Goal: Task Accomplishment & Management: Use online tool/utility

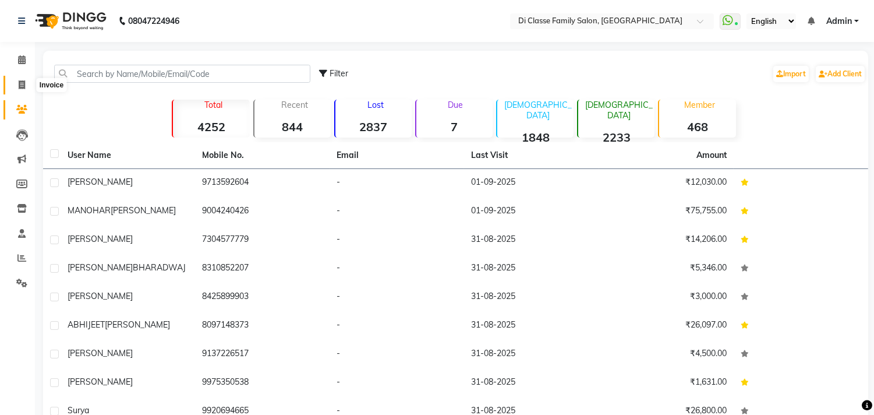
click at [20, 86] on icon at bounding box center [22, 84] width 6 height 9
select select "service"
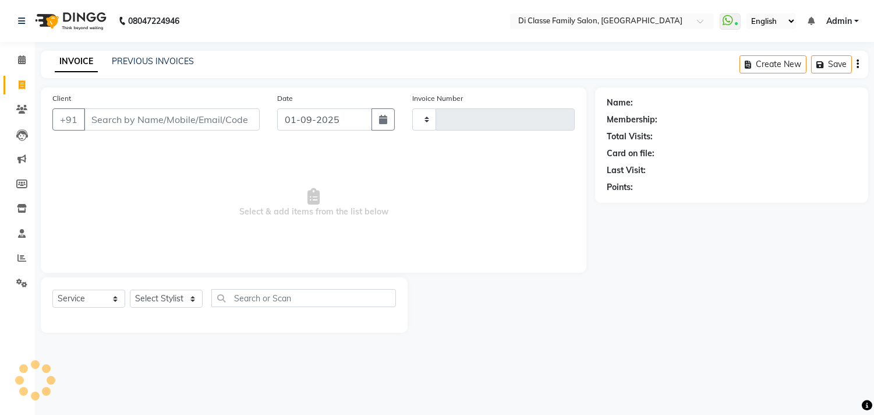
type input "2780"
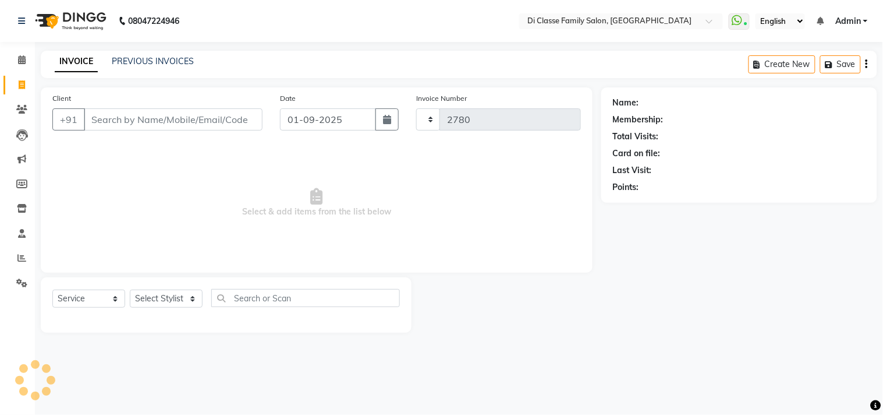
select select "4704"
drag, startPoint x: 101, startPoint y: 127, endPoint x: 142, endPoint y: 245, distance: 124.5
click at [142, 215] on div "Client +91 Date [DATE] Invoice Number INV/2025 V/[PHONE_NUMBER] Select & add it…" at bounding box center [317, 179] width 552 height 185
click at [136, 299] on select "Select Stylist" at bounding box center [166, 298] width 73 height 18
select select "28414"
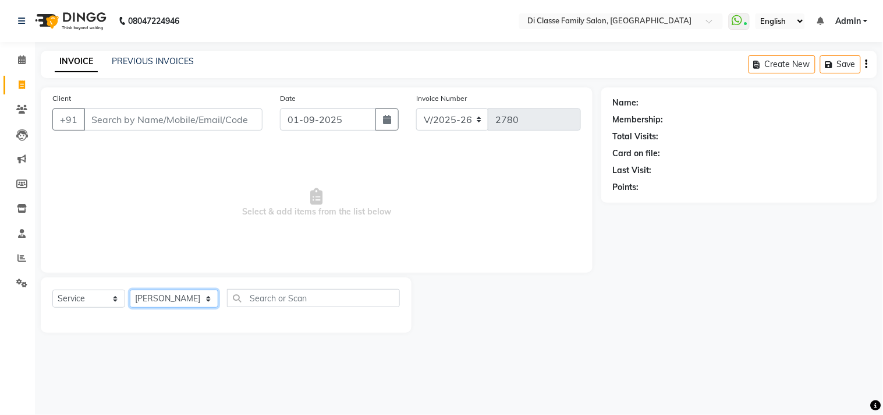
click at [130, 290] on select "Select Stylist [PERSON_NAME] [PERSON_NAME] [PERSON_NAME] Front Desk Javed [PERS…" at bounding box center [174, 298] width 89 height 18
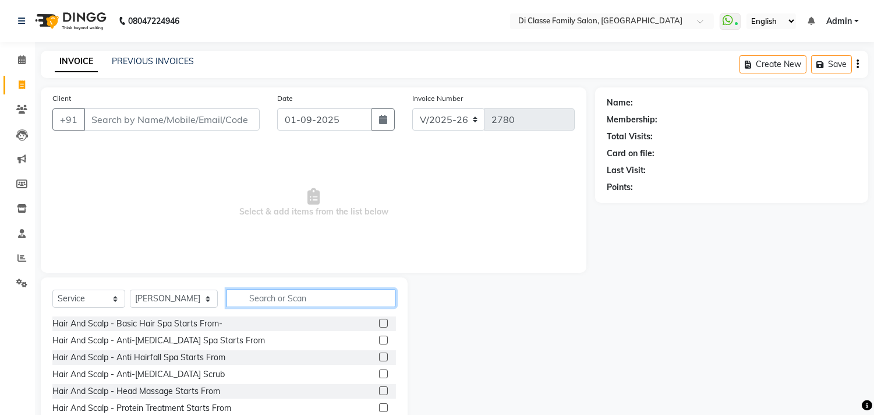
click at [253, 299] on input "text" at bounding box center [311, 298] width 169 height 18
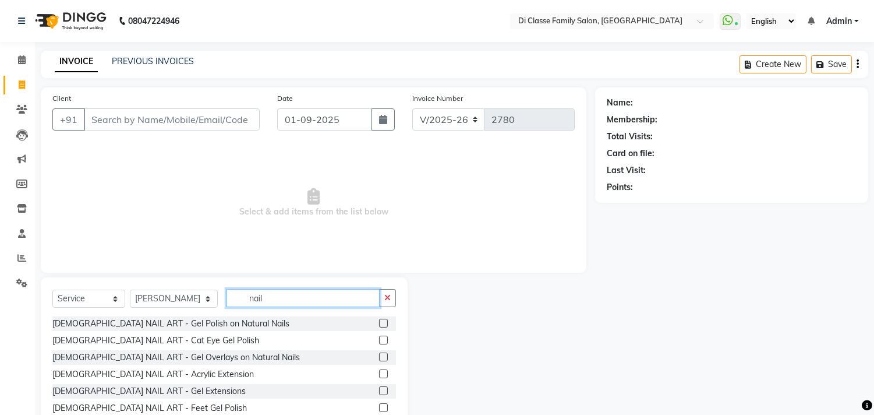
type input "nail"
click at [379, 324] on label at bounding box center [383, 323] width 9 height 9
click at [379, 324] on input "checkbox" at bounding box center [383, 324] width 8 height 8
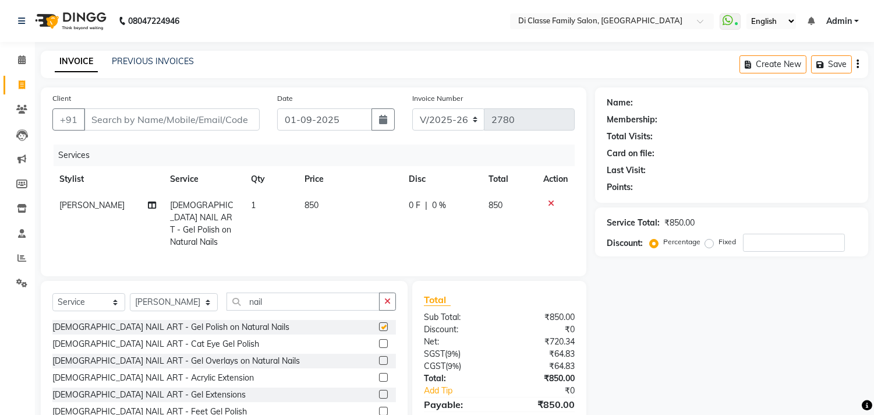
checkbox input "false"
drag, startPoint x: 350, startPoint y: 309, endPoint x: 348, endPoint y: 303, distance: 6.3
click at [348, 304] on div "Select Service Product Membership Package Voucher Prepaid Gift Card Select Styl…" at bounding box center [224, 305] width 344 height 27
click at [354, 296] on input "na" at bounding box center [303, 301] width 153 height 18
type input "n"
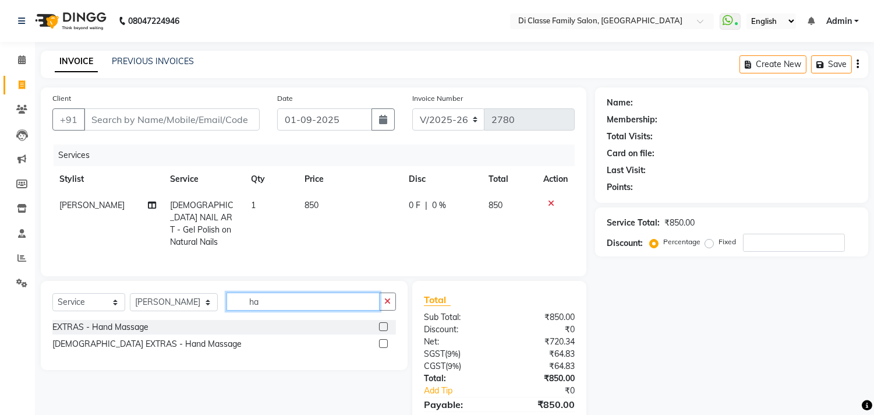
type input "h"
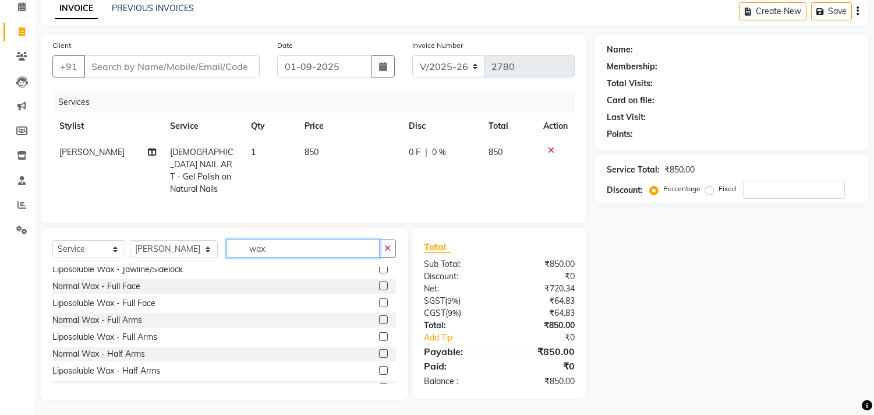
scroll to position [647, 0]
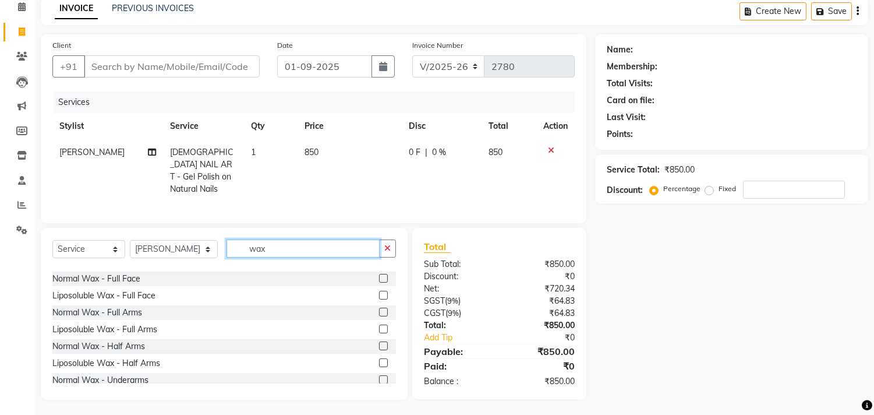
type input "wax"
click at [379, 327] on label at bounding box center [383, 328] width 9 height 9
click at [379, 327] on input "checkbox" at bounding box center [383, 330] width 8 height 8
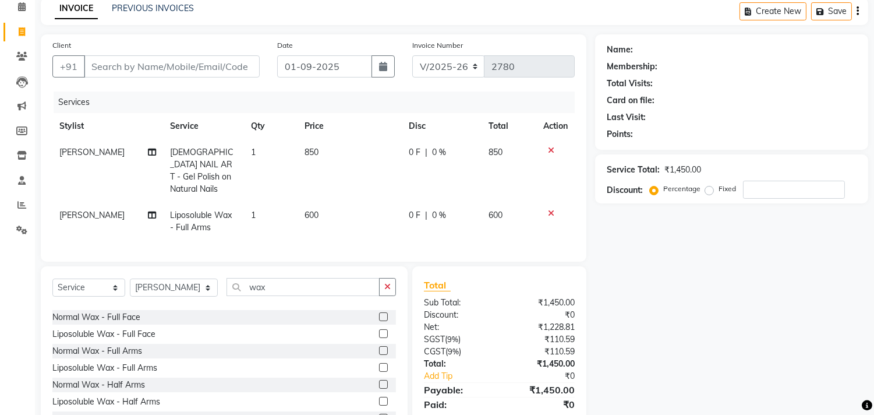
click at [379, 363] on label at bounding box center [383, 367] width 9 height 9
click at [379, 364] on input "checkbox" at bounding box center [383, 368] width 8 height 8
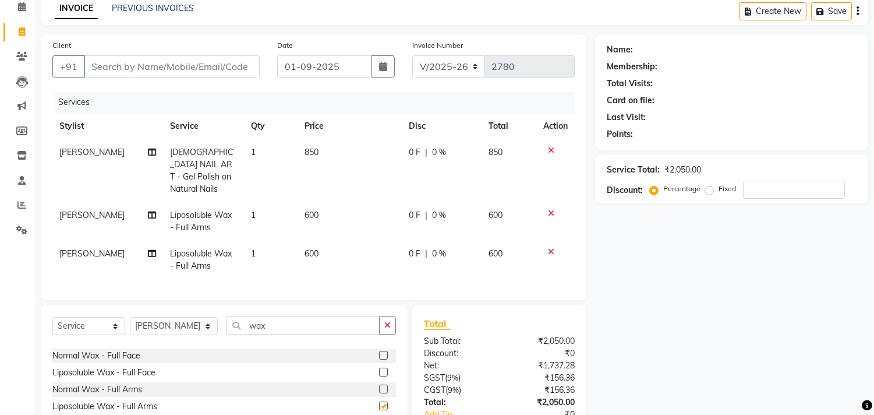
checkbox input "false"
click at [550, 248] on icon at bounding box center [551, 252] width 6 height 8
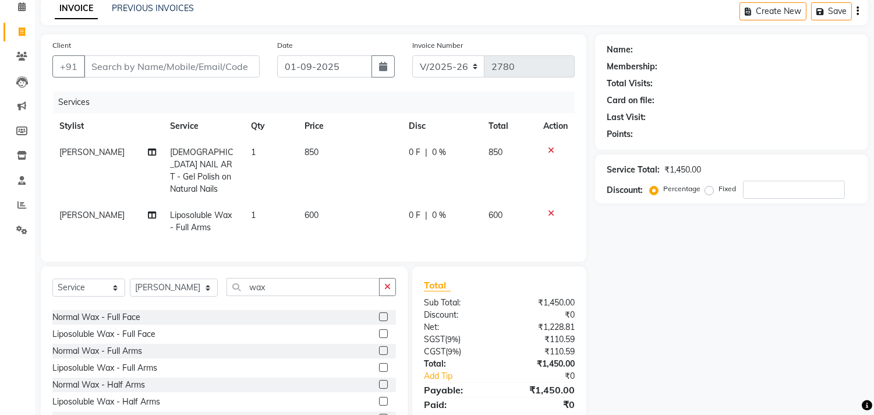
click at [551, 209] on icon at bounding box center [551, 213] width 6 height 8
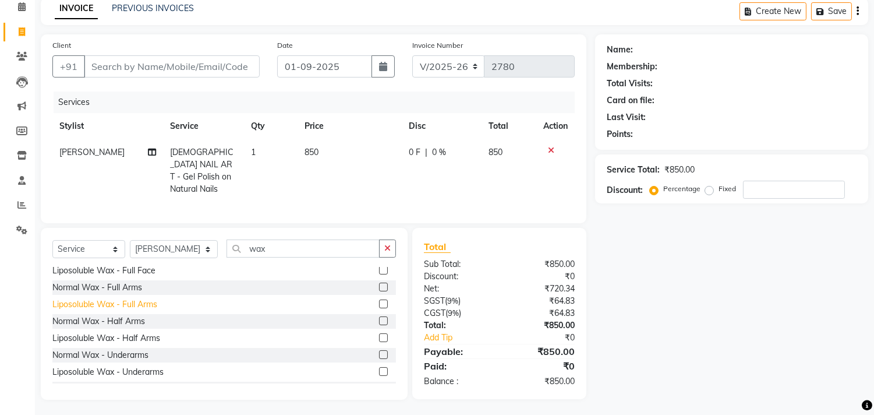
scroll to position [607, 0]
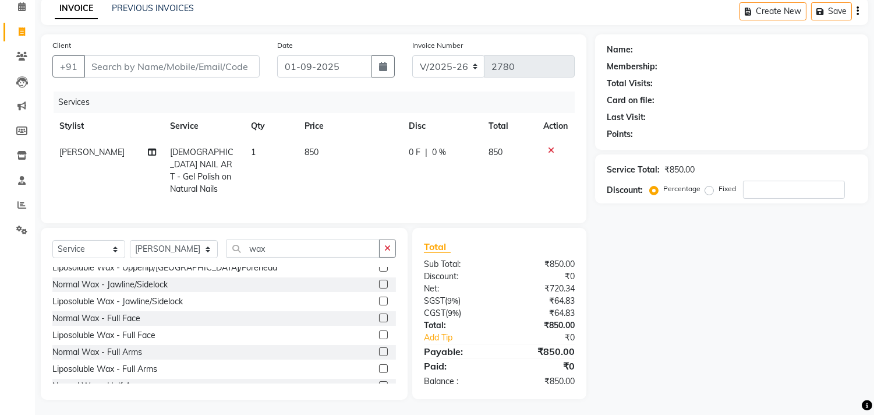
click at [379, 348] on label at bounding box center [383, 351] width 9 height 9
click at [379, 348] on input "checkbox" at bounding box center [383, 352] width 8 height 8
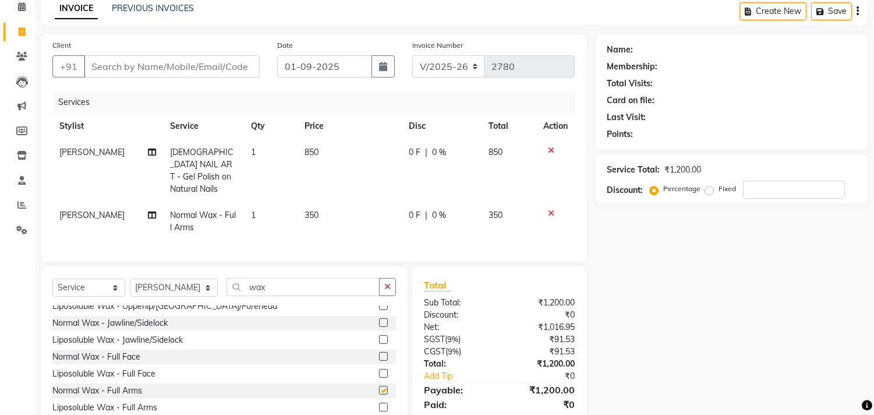
checkbox input "false"
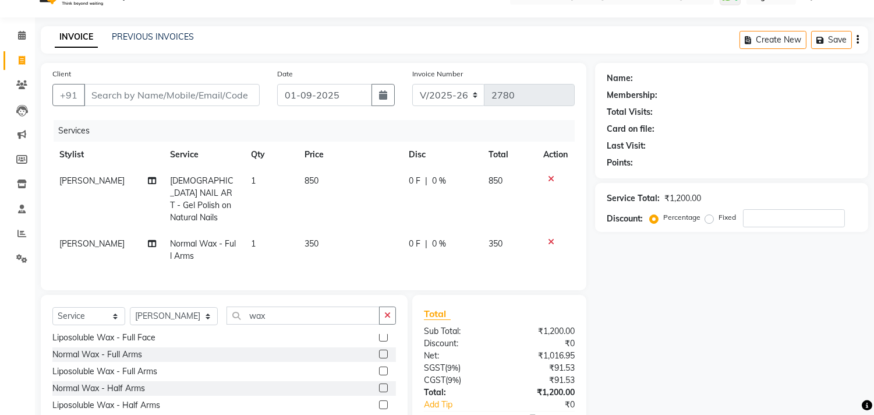
scroll to position [0, 0]
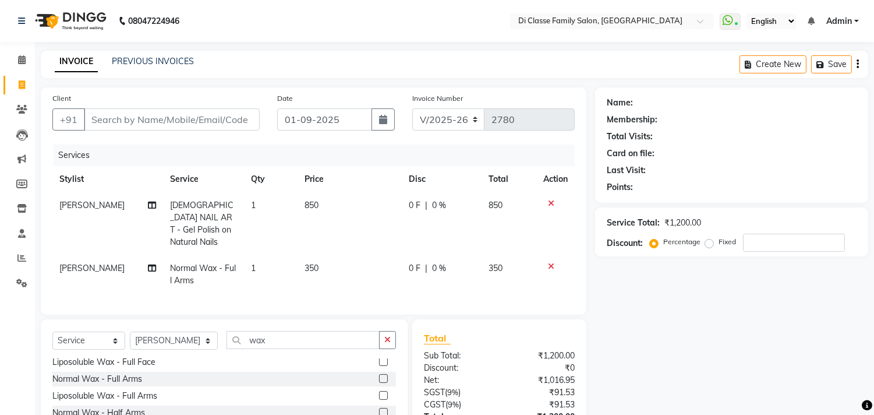
click at [445, 262] on div "0 F | 0 %" at bounding box center [442, 268] width 66 height 12
select select "28414"
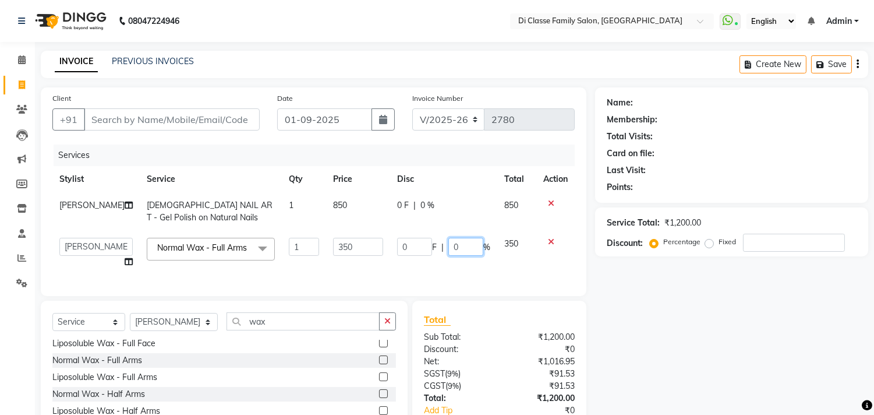
click at [472, 248] on input "0" at bounding box center [465, 247] width 35 height 18
type input "15"
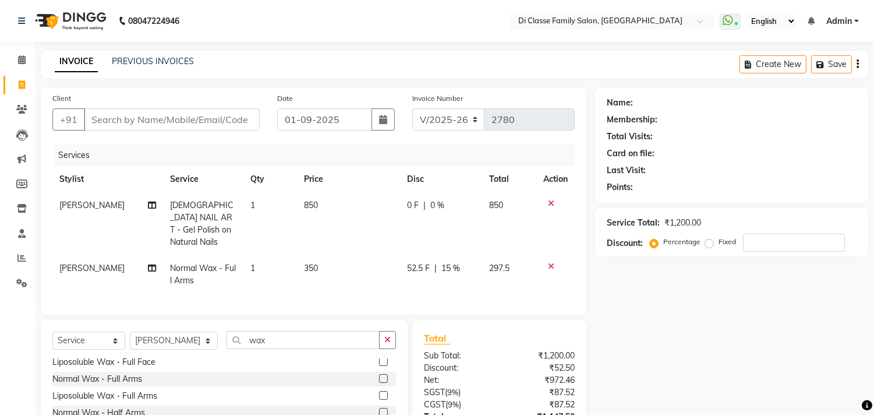
drag, startPoint x: 475, startPoint y: 268, endPoint x: 473, endPoint y: 261, distance: 7.8
click at [474, 263] on td "52.5 F | 15 %" at bounding box center [442, 274] width 82 height 38
select select "28414"
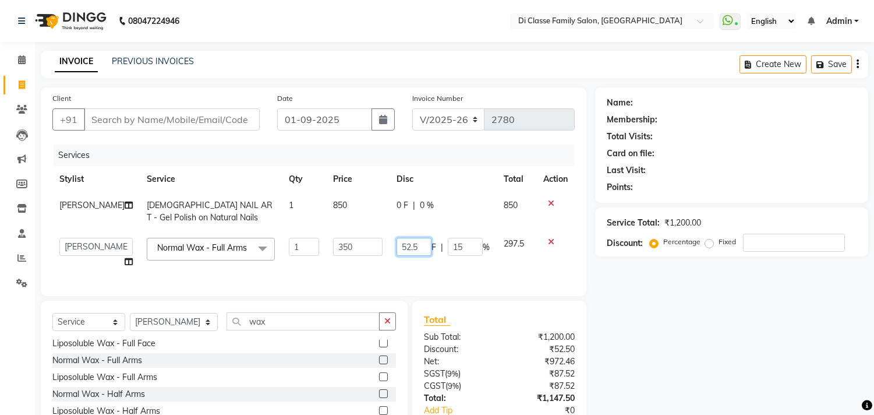
click at [419, 246] on input "52.5" at bounding box center [414, 247] width 35 height 18
type input "53"
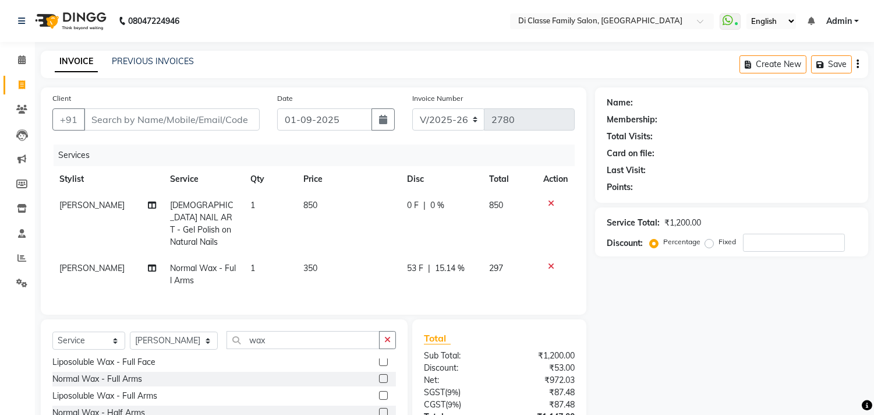
click at [417, 262] on td "53 F | 15.14 %" at bounding box center [441, 274] width 82 height 38
select select "28414"
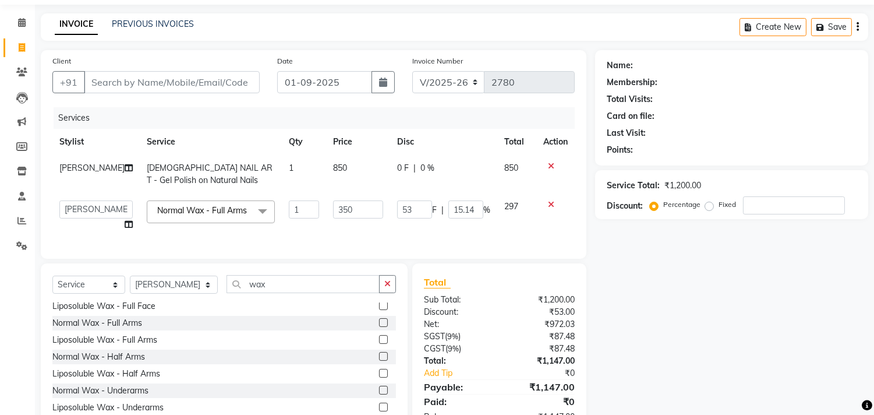
scroll to position [90, 0]
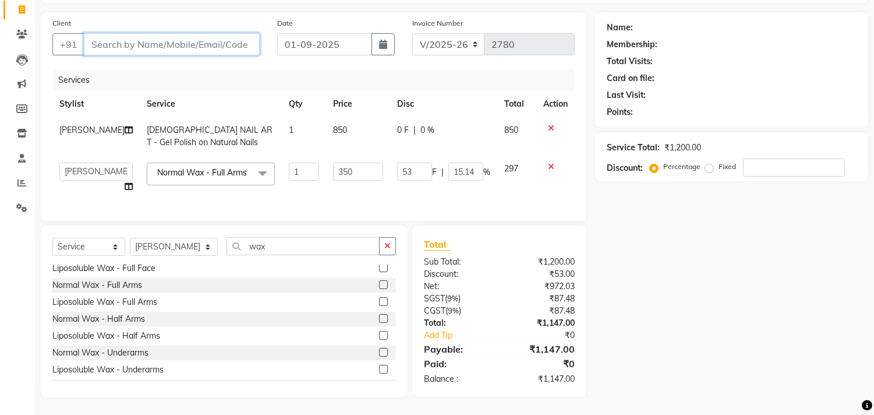
click at [127, 36] on input "Client" at bounding box center [172, 44] width 176 height 22
type input "n"
type input "0"
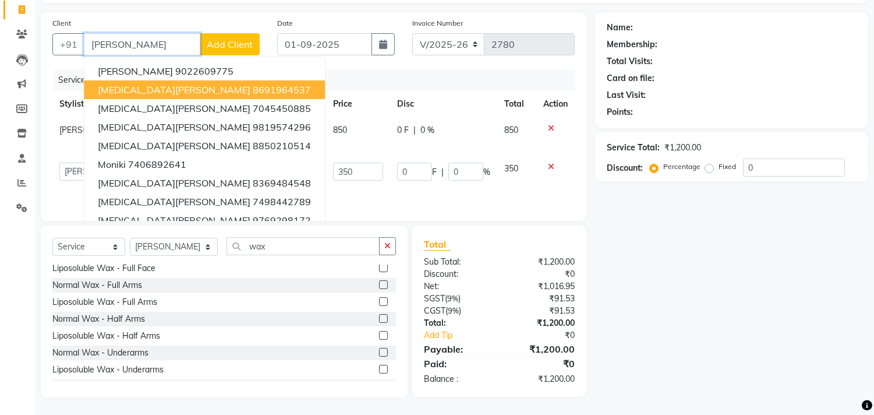
click at [130, 84] on span "[MEDICAL_DATA][PERSON_NAME]" at bounding box center [174, 90] width 153 height 12
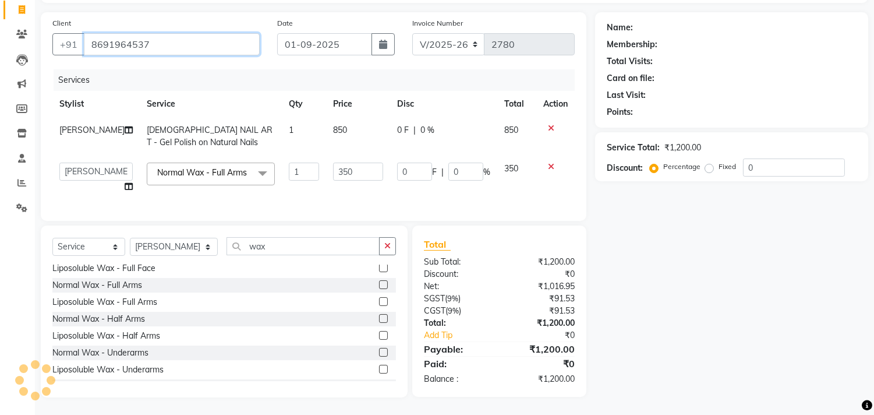
type input "8691964537"
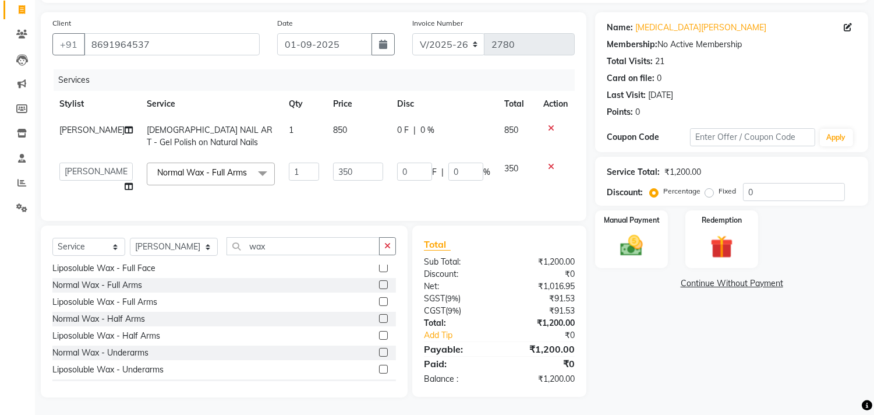
click at [498, 172] on td "350" at bounding box center [516, 177] width 39 height 44
click at [458, 162] on input "0" at bounding box center [465, 171] width 35 height 18
type input "15"
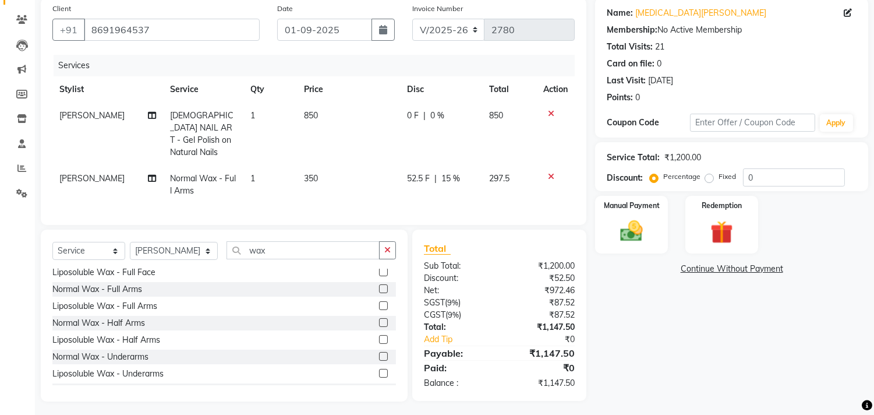
click at [458, 179] on td "52.5 F | 15 %" at bounding box center [442, 184] width 82 height 38
select select "28414"
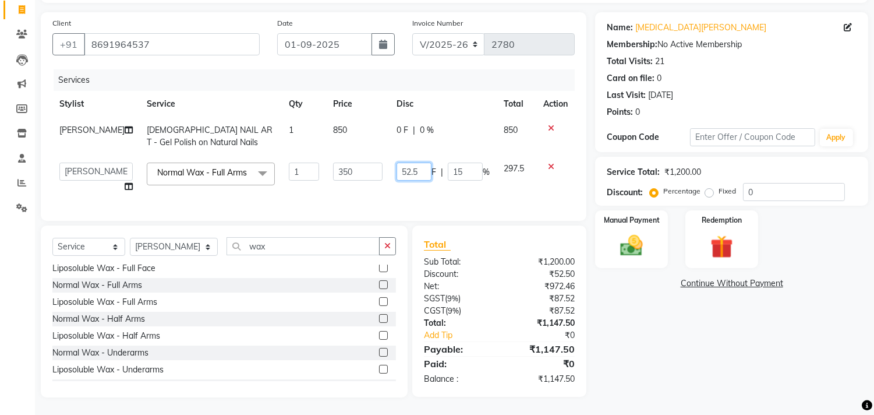
click at [421, 162] on input "52.5" at bounding box center [414, 171] width 35 height 18
click at [422, 162] on input "52.5" at bounding box center [414, 171] width 35 height 18
type input "53"
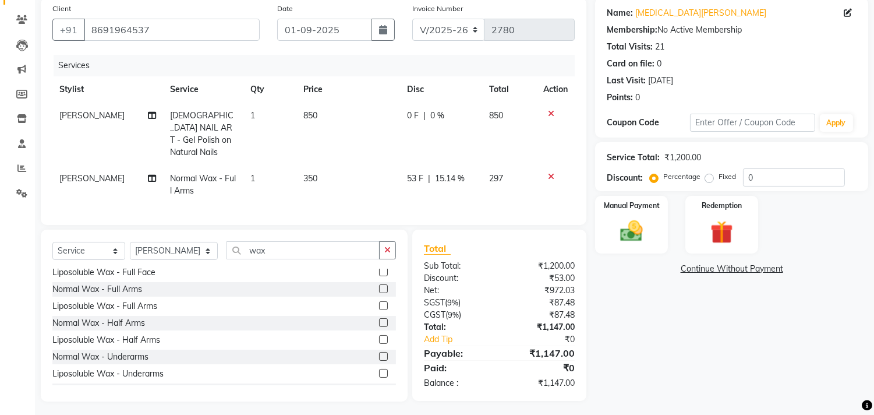
click at [424, 171] on td "53 F | 15.14 %" at bounding box center [441, 184] width 82 height 38
select select "28414"
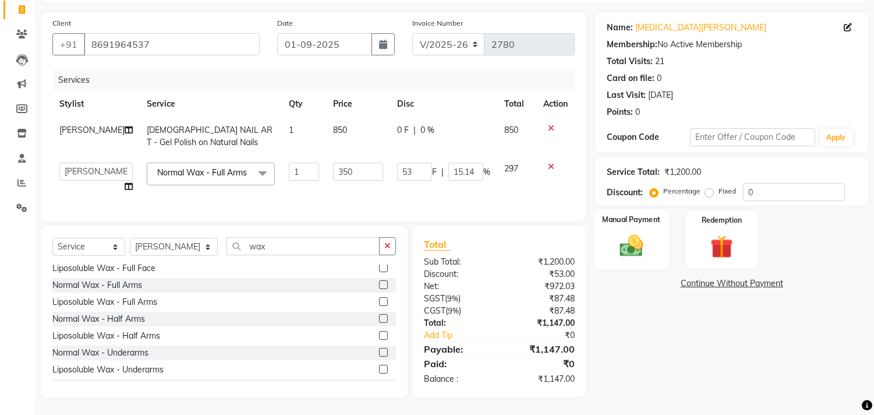
click at [631, 232] on img at bounding box center [632, 245] width 38 height 27
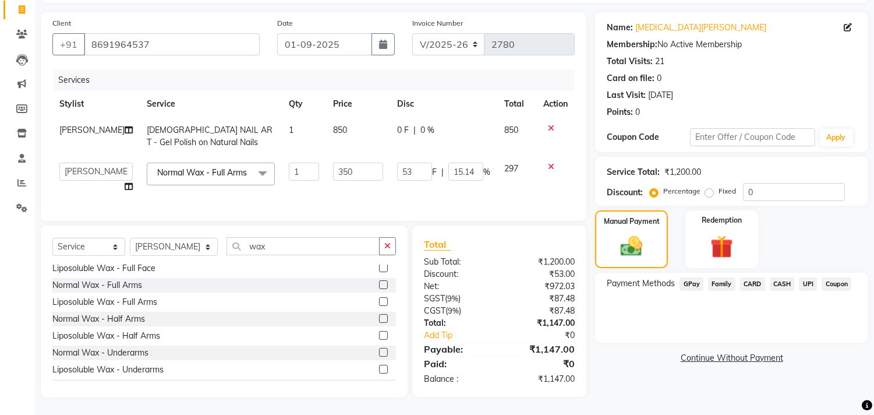
click at [811, 277] on span "UPI" at bounding box center [808, 283] width 18 height 13
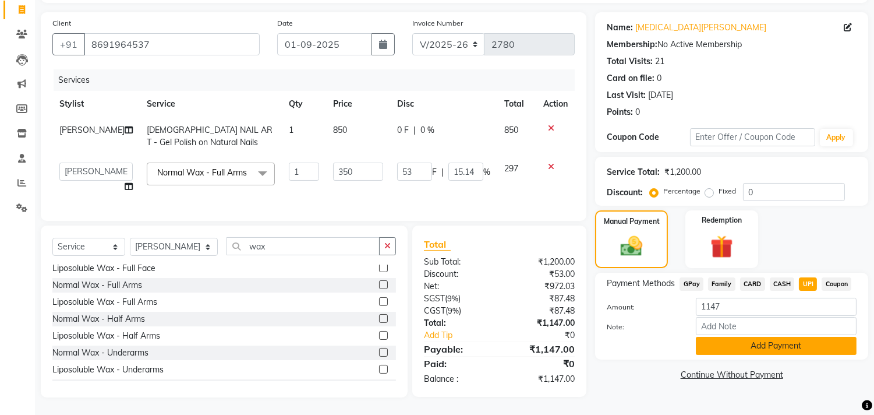
click at [757, 337] on button "Add Payment" at bounding box center [776, 346] width 161 height 18
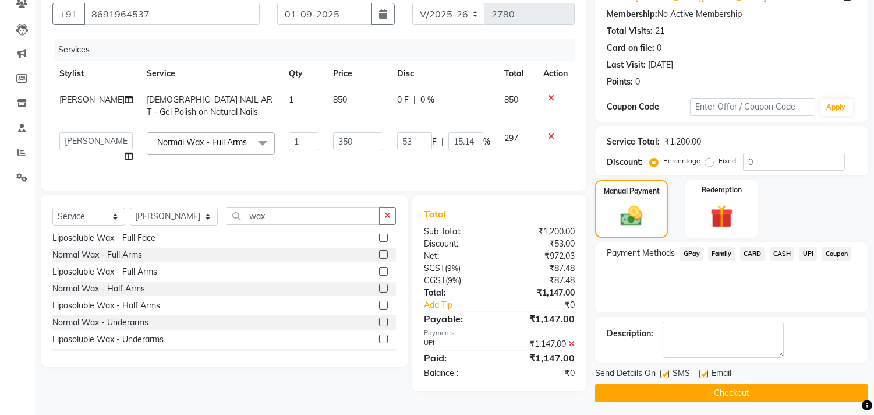
scroll to position [114, 0]
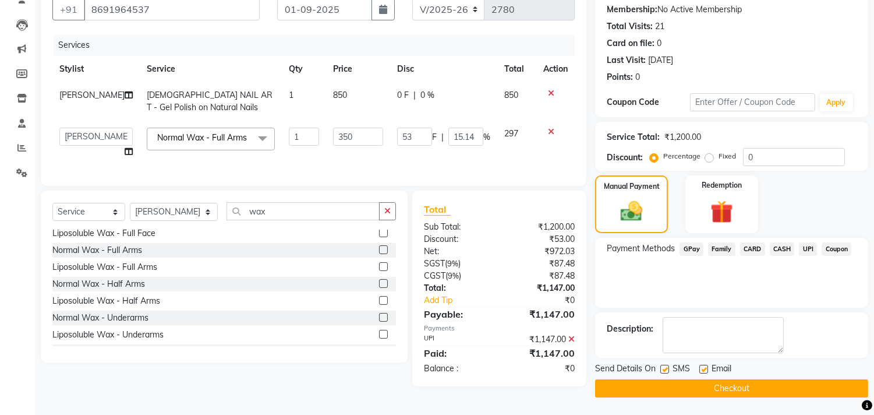
click at [740, 379] on button "Checkout" at bounding box center [731, 388] width 273 height 18
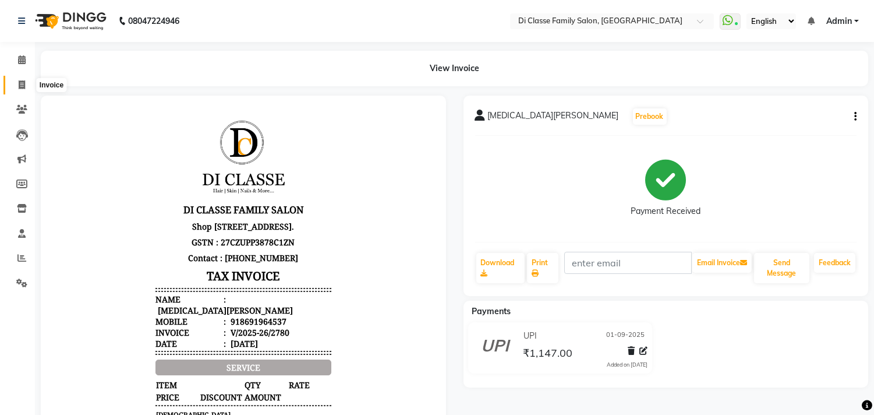
click at [25, 85] on span at bounding box center [22, 85] width 20 height 13
select select "service"
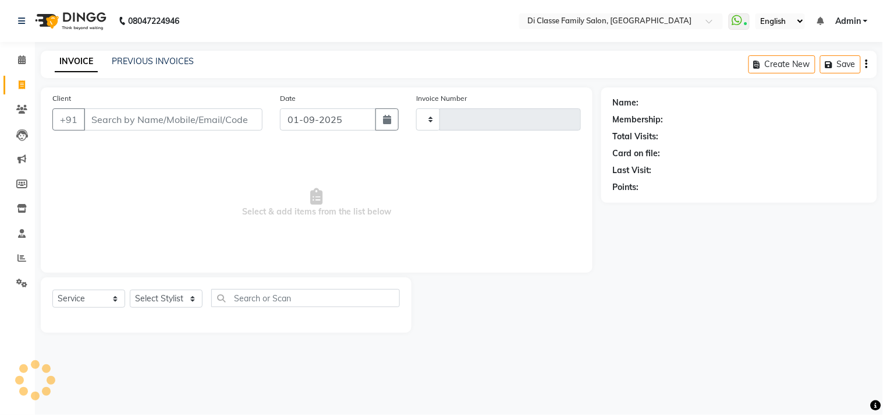
type input "2781"
select select "4704"
